Goal: Task Accomplishment & Management: Use online tool/utility

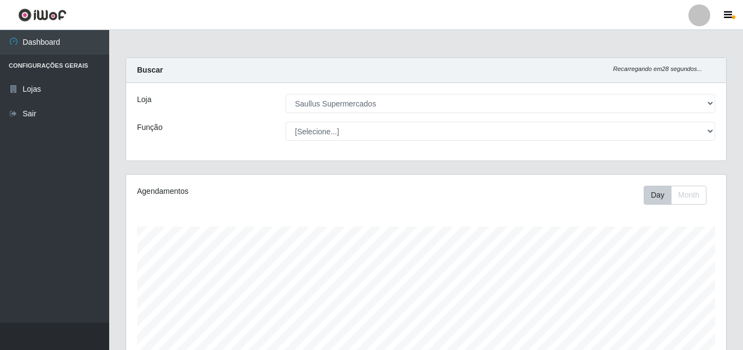
select select "423"
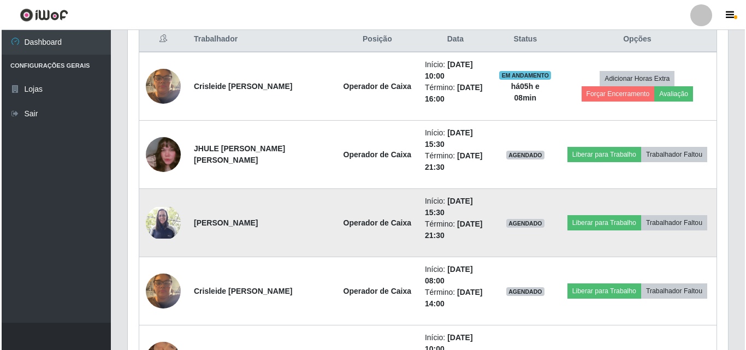
scroll to position [440, 0]
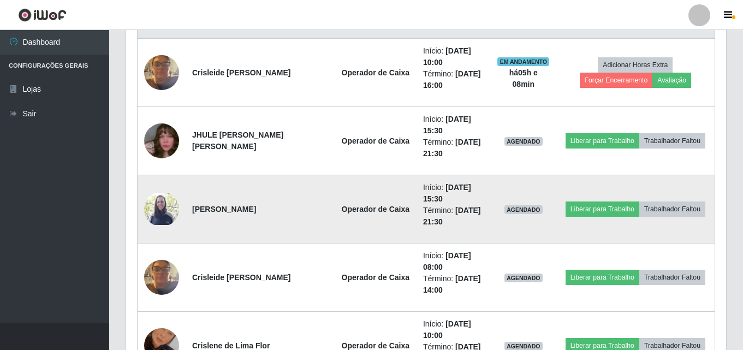
click at [169, 207] on img at bounding box center [161, 209] width 35 height 32
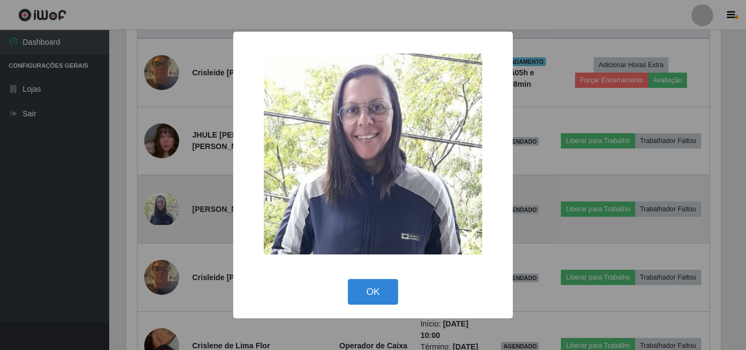
scroll to position [227, 594]
click at [169, 207] on div "× OK Cancel" at bounding box center [373, 175] width 746 height 350
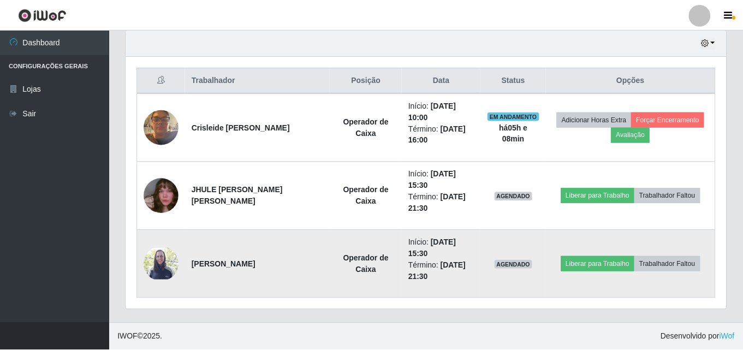
scroll to position [227, 600]
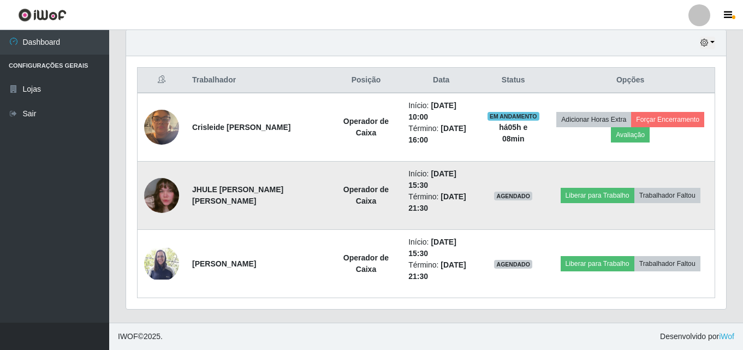
click at [160, 196] on img at bounding box center [161, 195] width 35 height 62
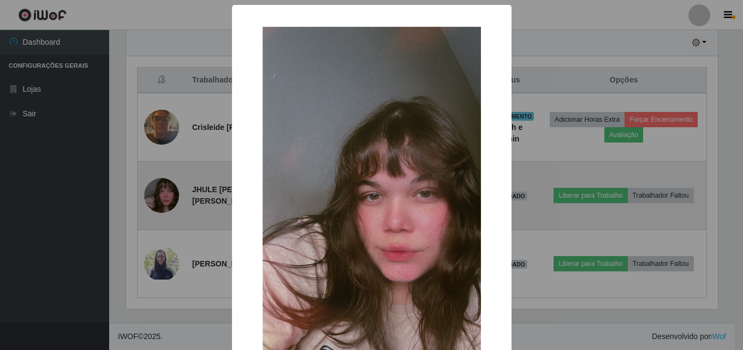
scroll to position [227, 594]
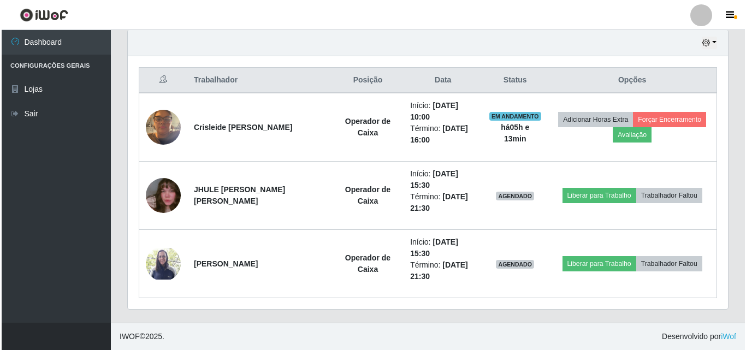
scroll to position [227, 600]
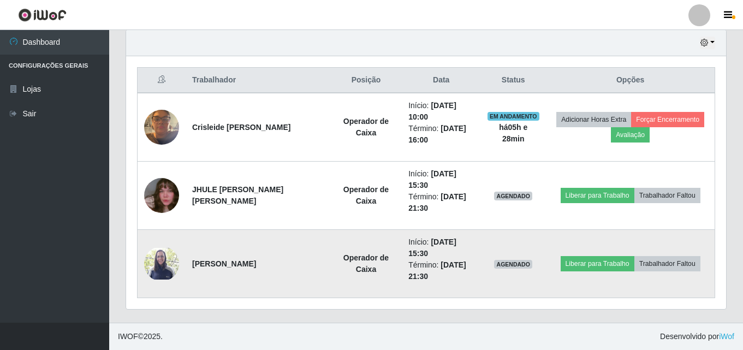
click at [151, 265] on img at bounding box center [161, 264] width 35 height 32
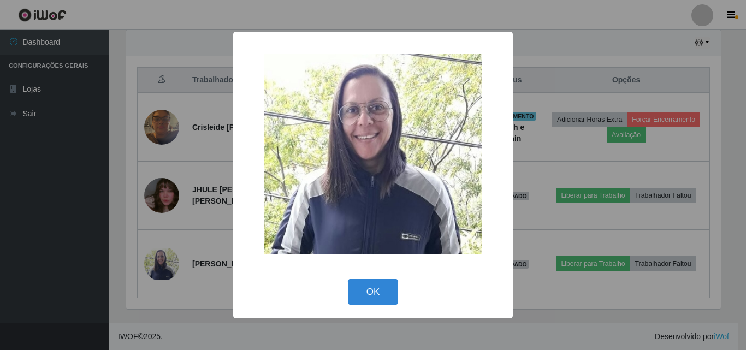
click at [21, 241] on div "× OK Cancel" at bounding box center [373, 175] width 746 height 350
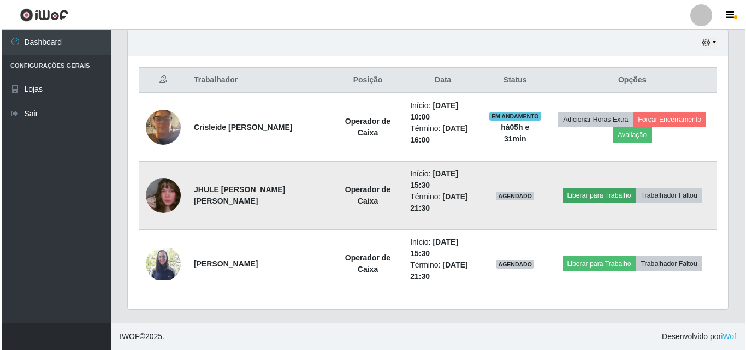
scroll to position [440, 0]
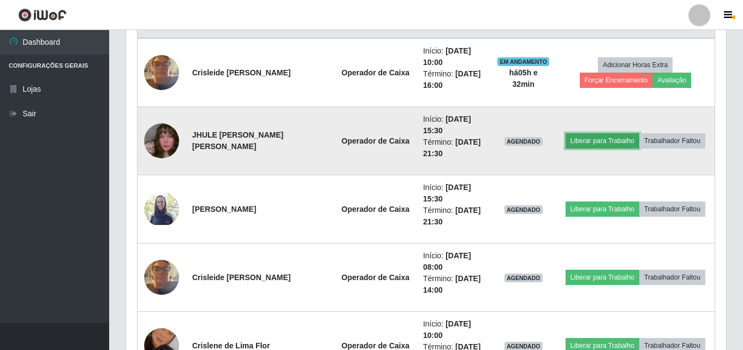
click at [578, 142] on button "Liberar para Trabalho" at bounding box center [602, 140] width 74 height 15
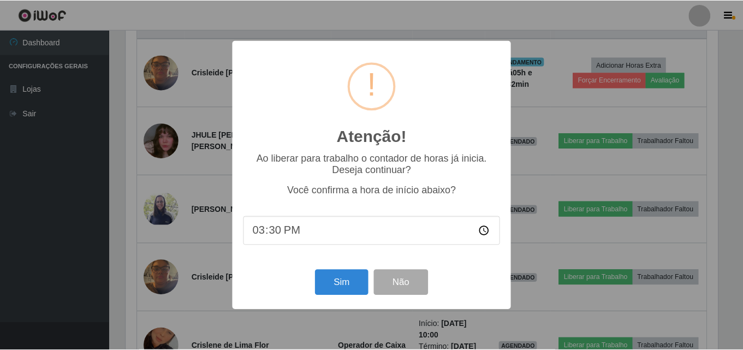
scroll to position [385, 0]
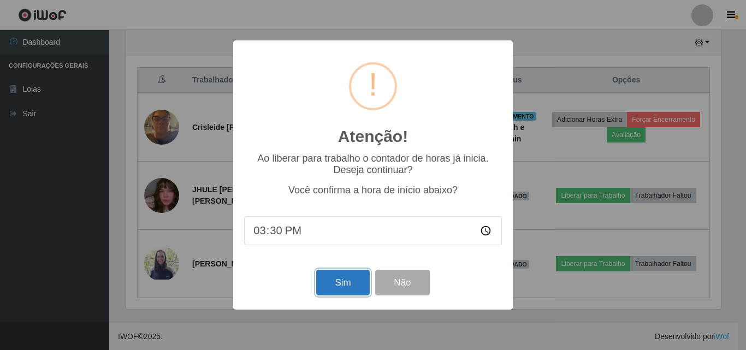
click at [340, 288] on button "Sim" at bounding box center [342, 283] width 53 height 26
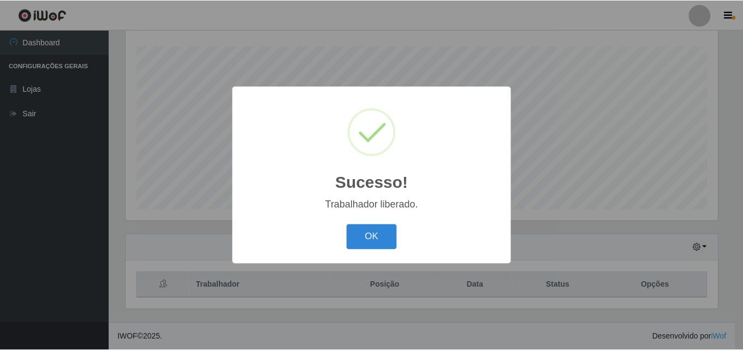
scroll to position [227, 594]
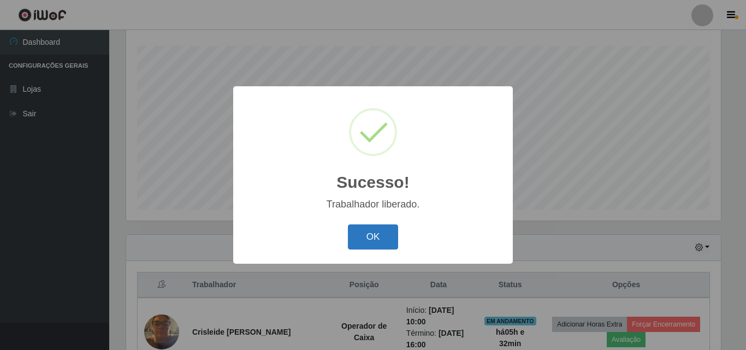
click at [353, 228] on button "OK" at bounding box center [373, 237] width 51 height 26
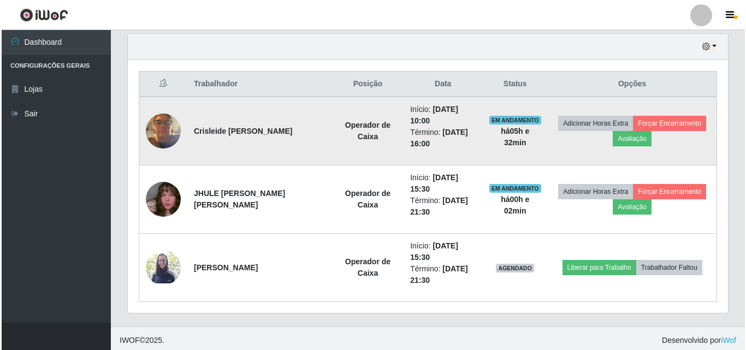
scroll to position [385, 0]
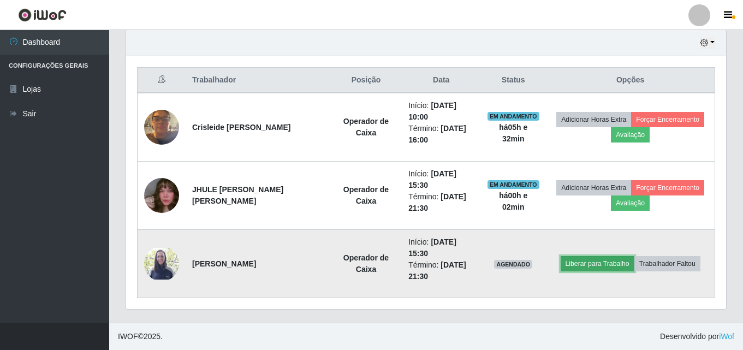
click at [621, 260] on button "Liberar para Trabalho" at bounding box center [598, 263] width 74 height 15
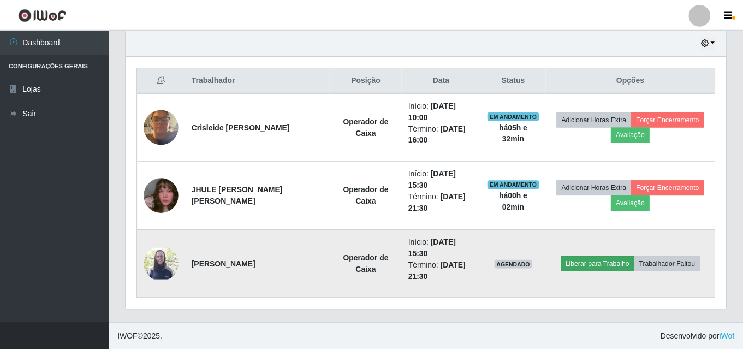
scroll to position [227, 594]
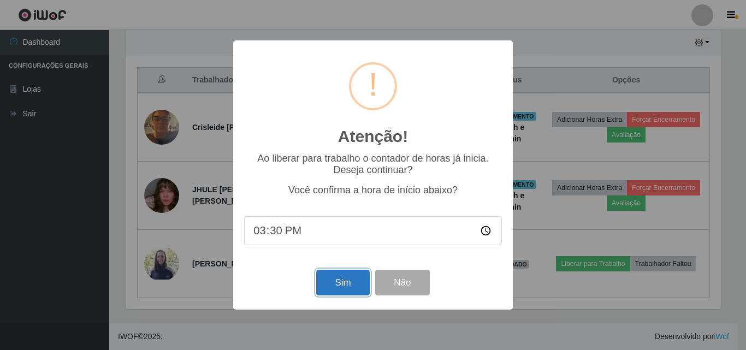
click at [347, 283] on button "Sim" at bounding box center [342, 283] width 53 height 26
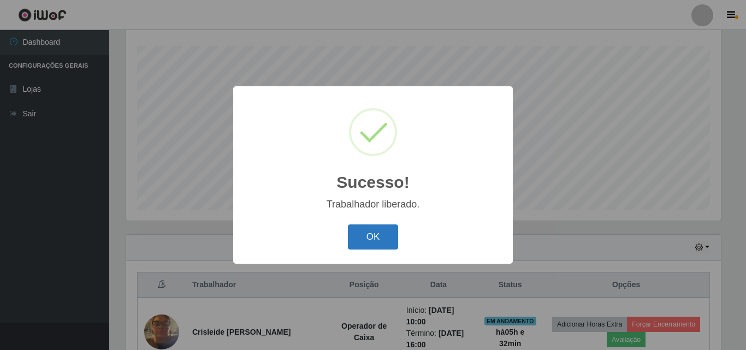
click at [363, 239] on button "OK" at bounding box center [373, 237] width 51 height 26
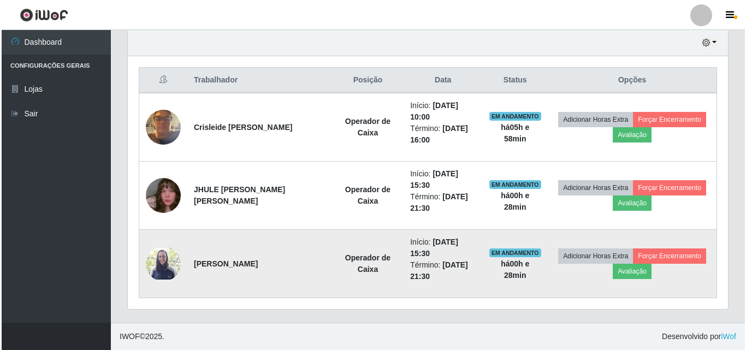
scroll to position [385, 0]
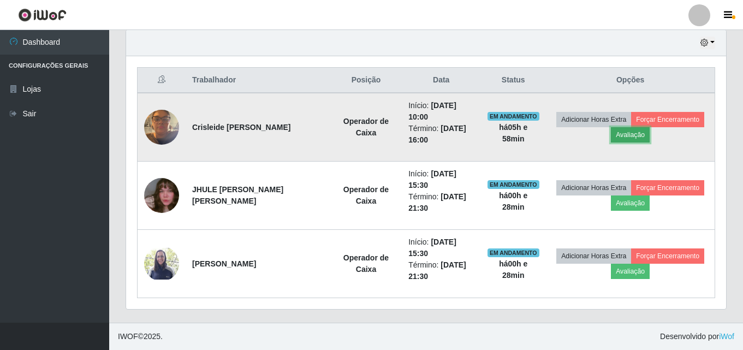
click at [629, 136] on button "Avaliação" at bounding box center [630, 134] width 39 height 15
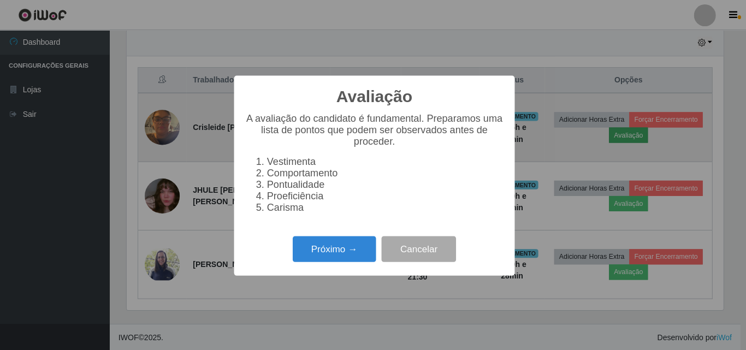
scroll to position [227, 594]
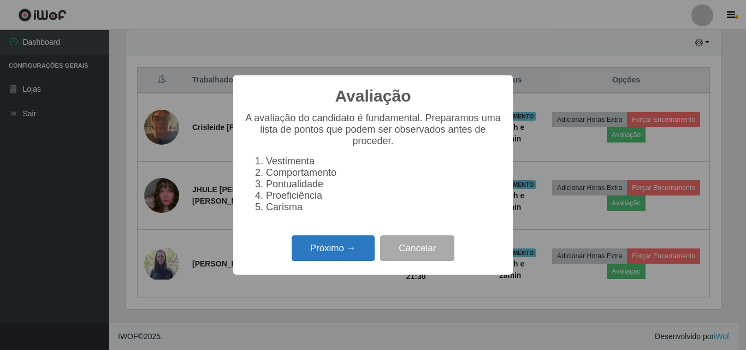
click at [344, 251] on button "Próximo →" at bounding box center [332, 248] width 83 height 26
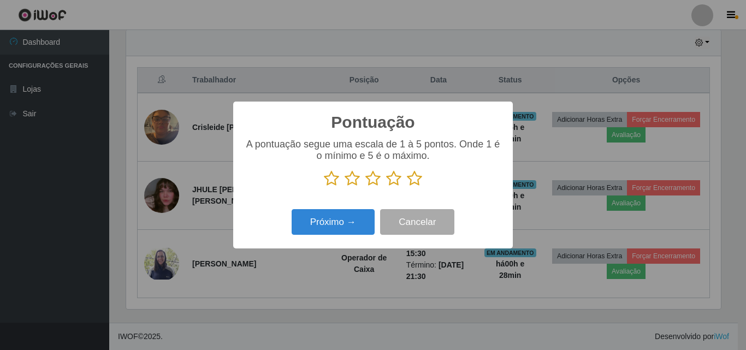
scroll to position [545587, 545219]
click at [328, 179] on icon at bounding box center [331, 178] width 15 height 16
click at [324, 187] on input "radio" at bounding box center [324, 187] width 0 height 0
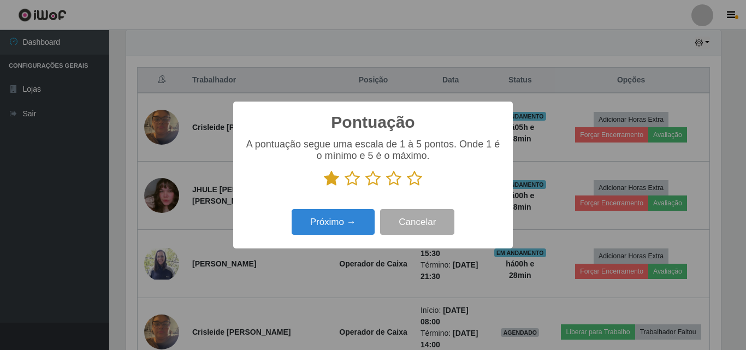
click at [348, 180] on icon at bounding box center [351, 178] width 15 height 16
click at [344, 187] on input "radio" at bounding box center [344, 187] width 0 height 0
click at [370, 180] on icon at bounding box center [372, 178] width 15 height 16
click at [365, 187] on input "radio" at bounding box center [365, 187] width 0 height 0
click at [395, 180] on icon at bounding box center [393, 178] width 15 height 16
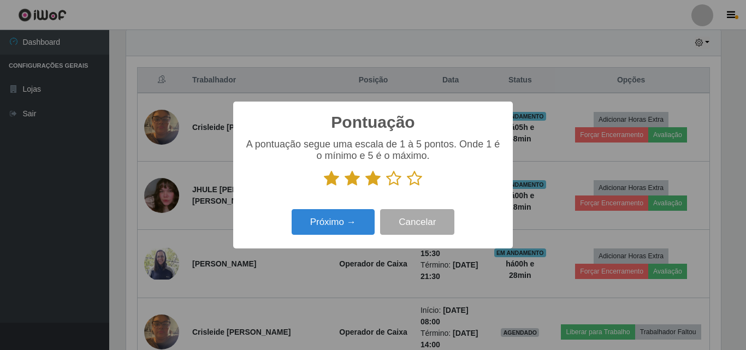
click at [386, 187] on input "radio" at bounding box center [386, 187] width 0 height 0
click at [415, 180] on icon at bounding box center [414, 178] width 15 height 16
click at [407, 187] on input "radio" at bounding box center [407, 187] width 0 height 0
click at [354, 218] on button "Próximo →" at bounding box center [332, 222] width 83 height 26
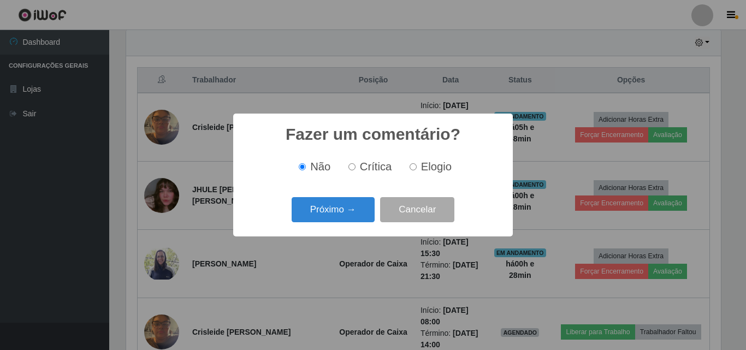
click at [410, 169] on input "Elogio" at bounding box center [412, 166] width 7 height 7
radio input "true"
click at [329, 219] on button "Próximo →" at bounding box center [332, 210] width 83 height 26
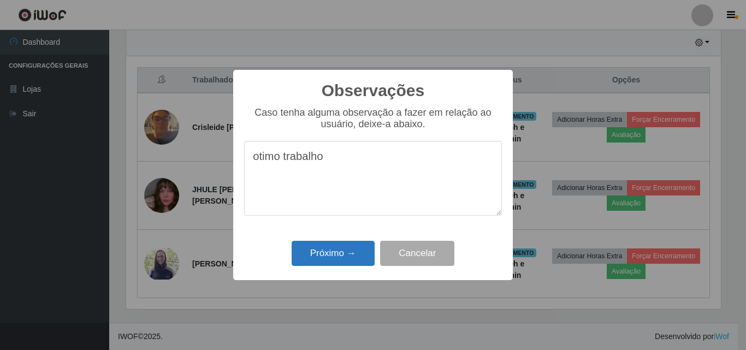
type textarea "otimo trabalho"
click at [327, 257] on button "Próximo →" at bounding box center [332, 254] width 83 height 26
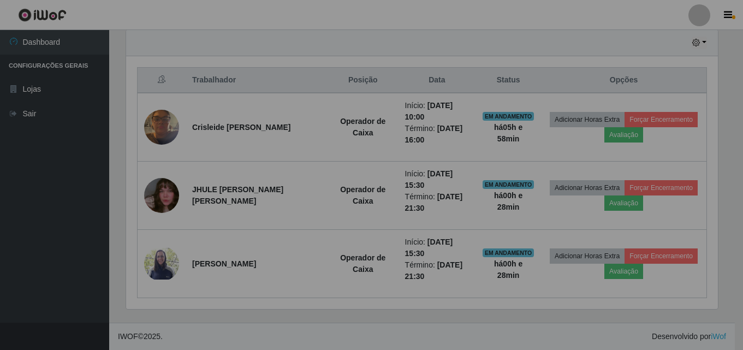
scroll to position [227, 600]
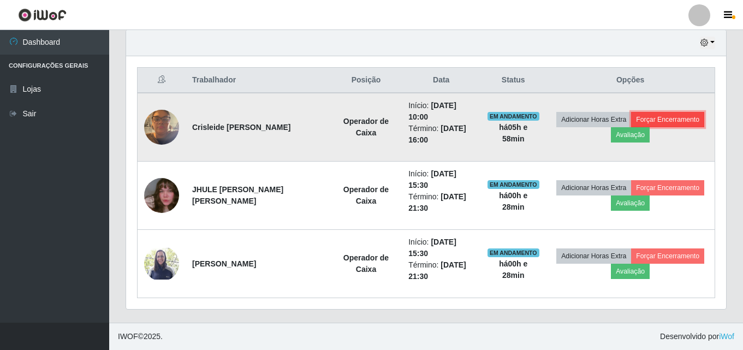
click at [655, 121] on button "Forçar Encerramento" at bounding box center [667, 119] width 73 height 15
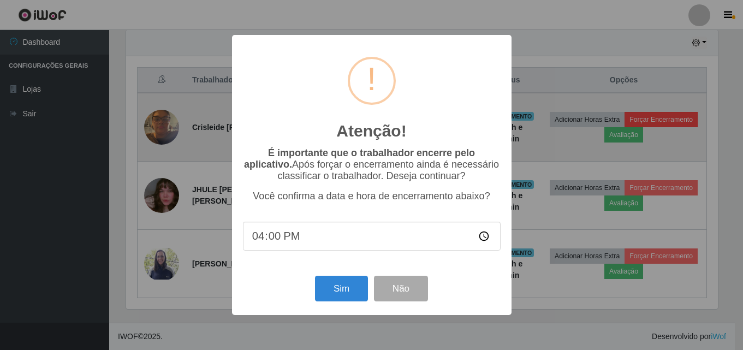
scroll to position [227, 594]
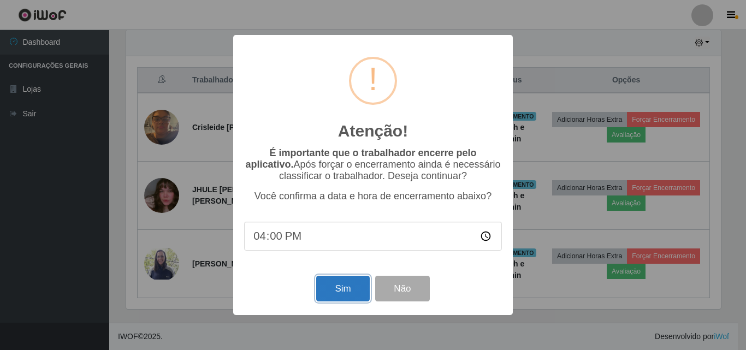
click at [353, 294] on button "Sim" at bounding box center [342, 289] width 53 height 26
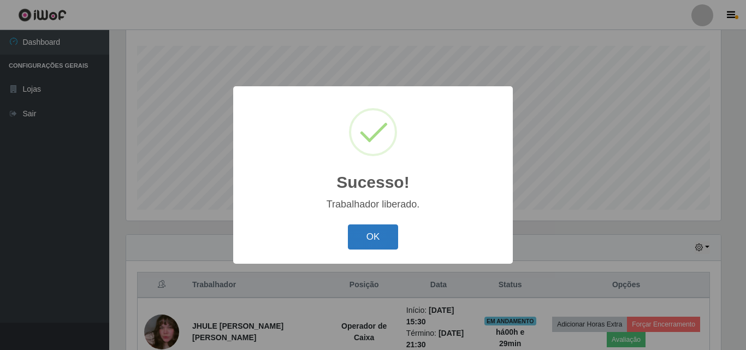
click at [375, 241] on button "OK" at bounding box center [373, 237] width 51 height 26
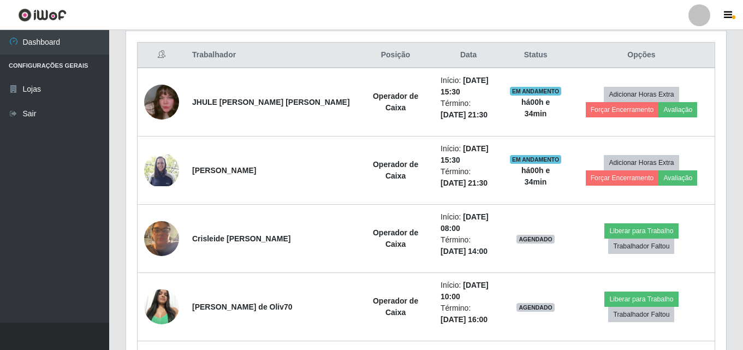
scroll to position [426, 0]
